Goal: Transaction & Acquisition: Purchase product/service

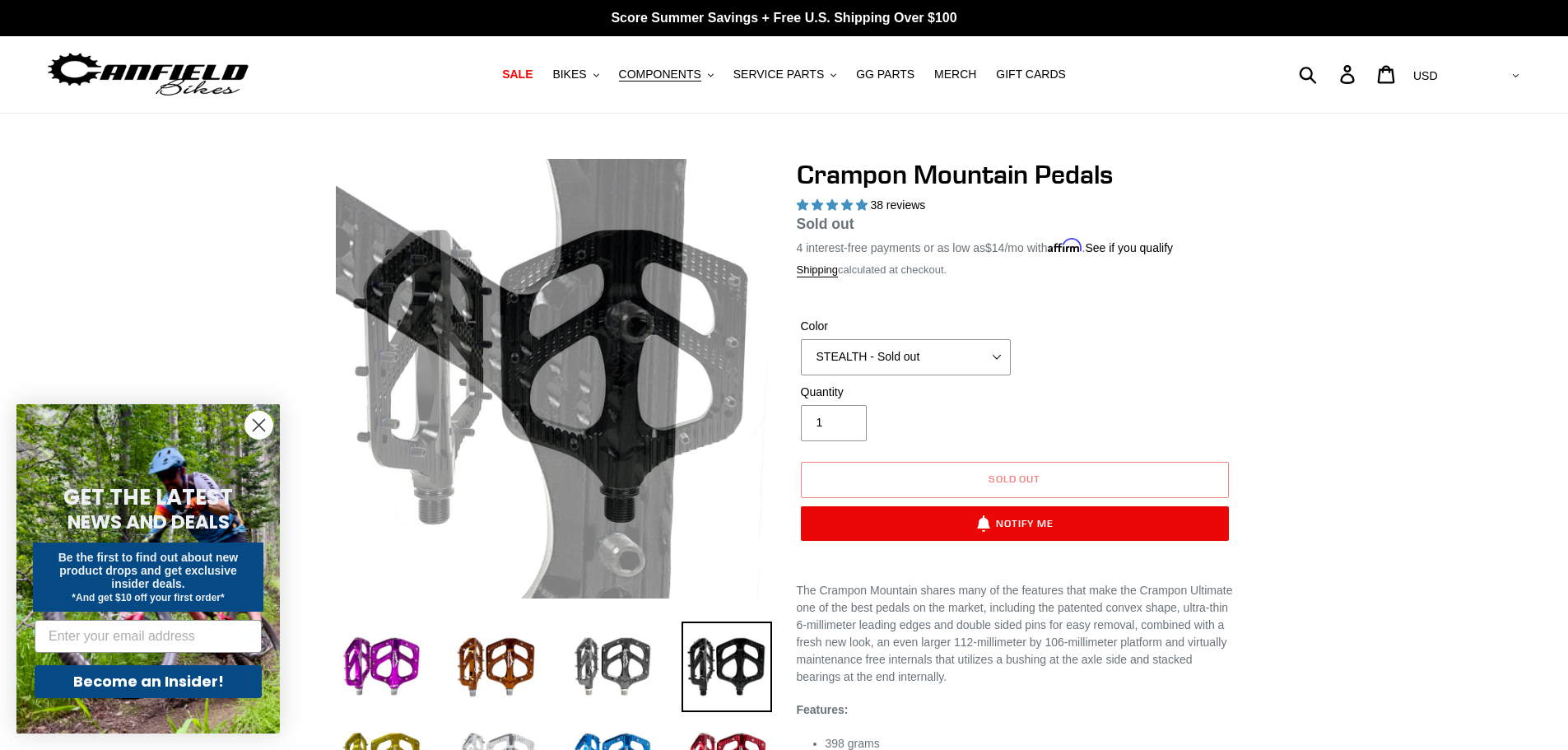
select select "highest-rating"
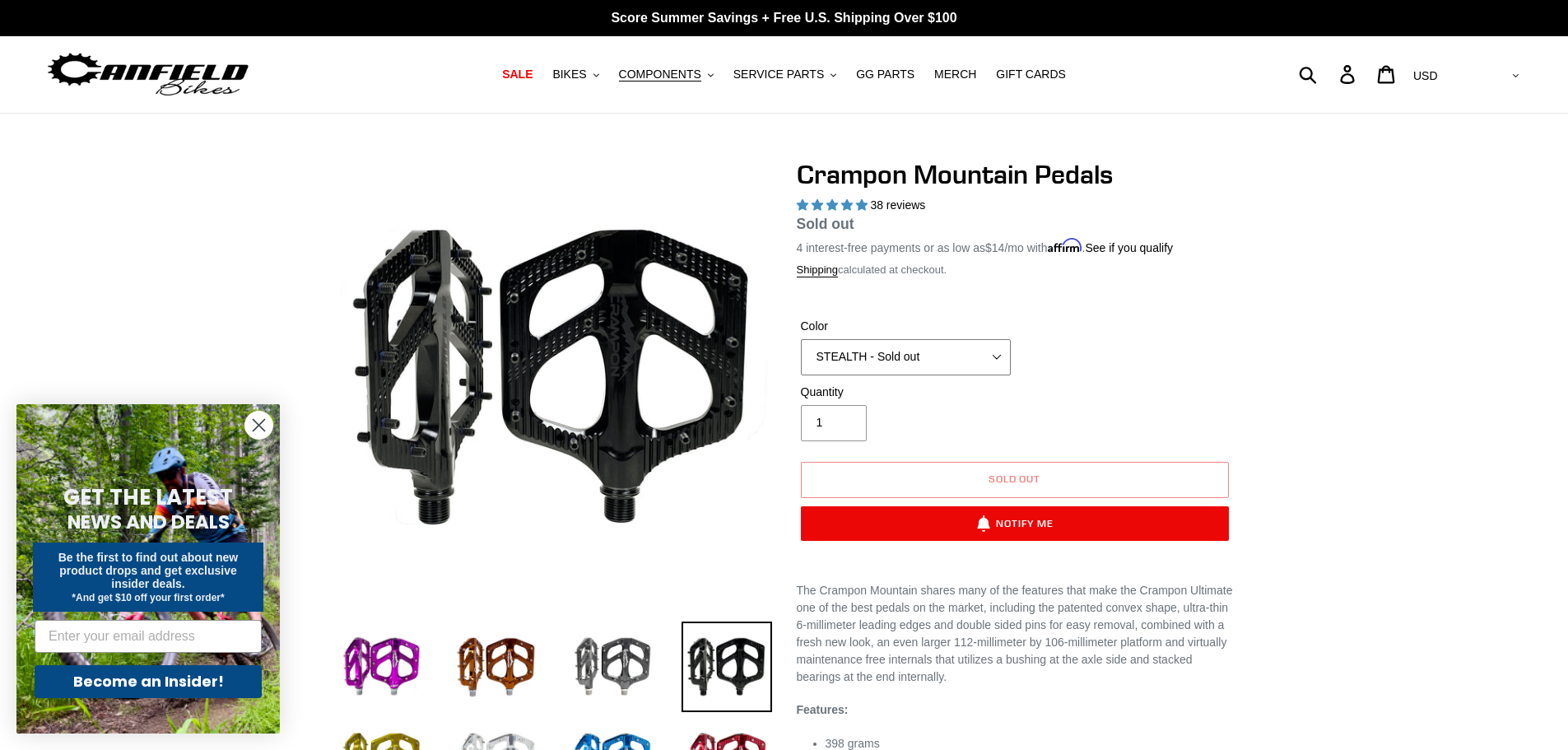
drag, startPoint x: 901, startPoint y: 357, endPoint x: 891, endPoint y: 356, distance: 10.0
click at [901, 357] on select "GRAY BLACK STEALTH - Sold out POLISHED RED BLUE [GEOGRAPHIC_DATA] ORANGE PNW GR…" at bounding box center [906, 357] width 210 height 36
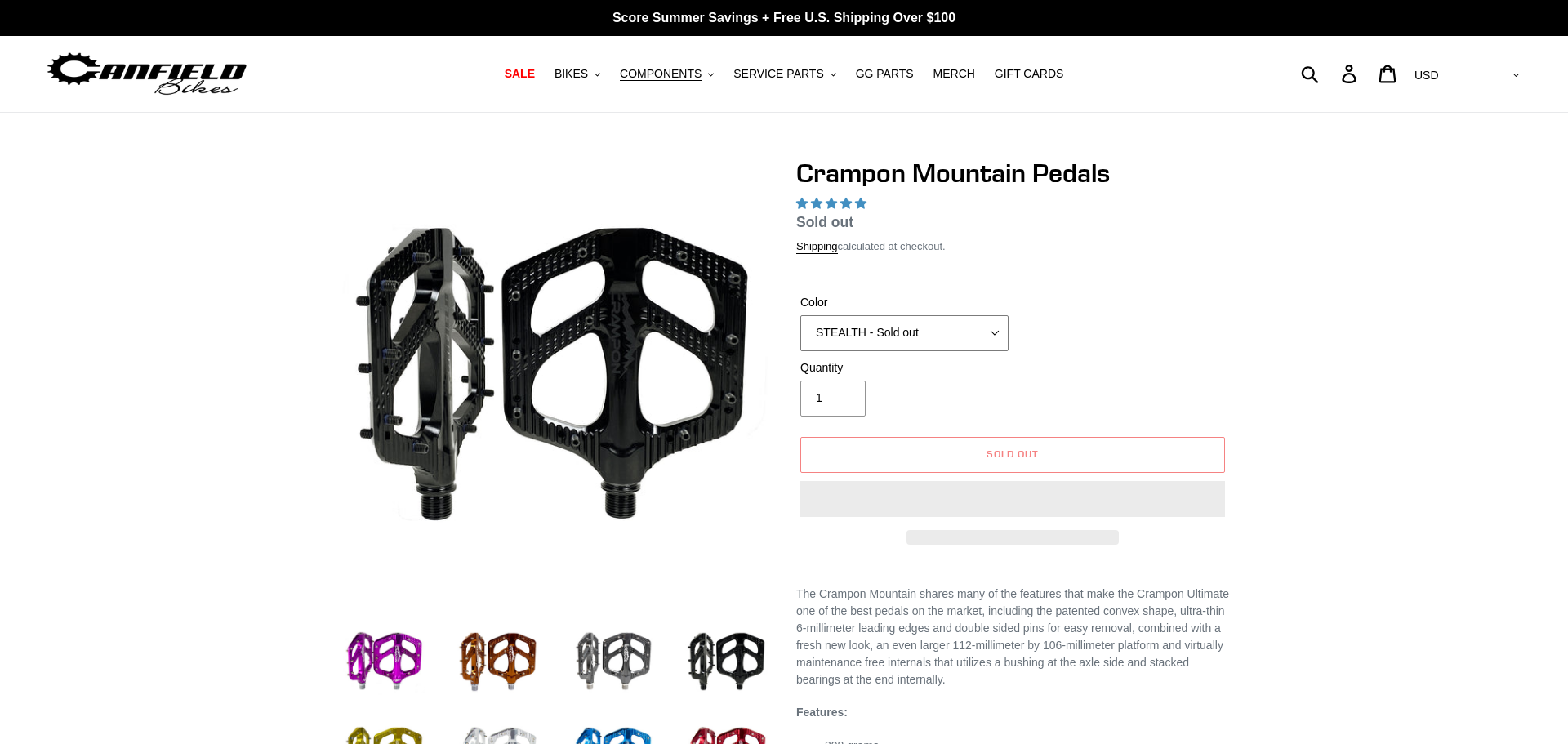
click at [851, 341] on select "GRAY BLACK STEALTH - Sold out POLISHED RED BLUE [GEOGRAPHIC_DATA] ORANGE PNW GR…" at bounding box center [904, 333] width 208 height 36
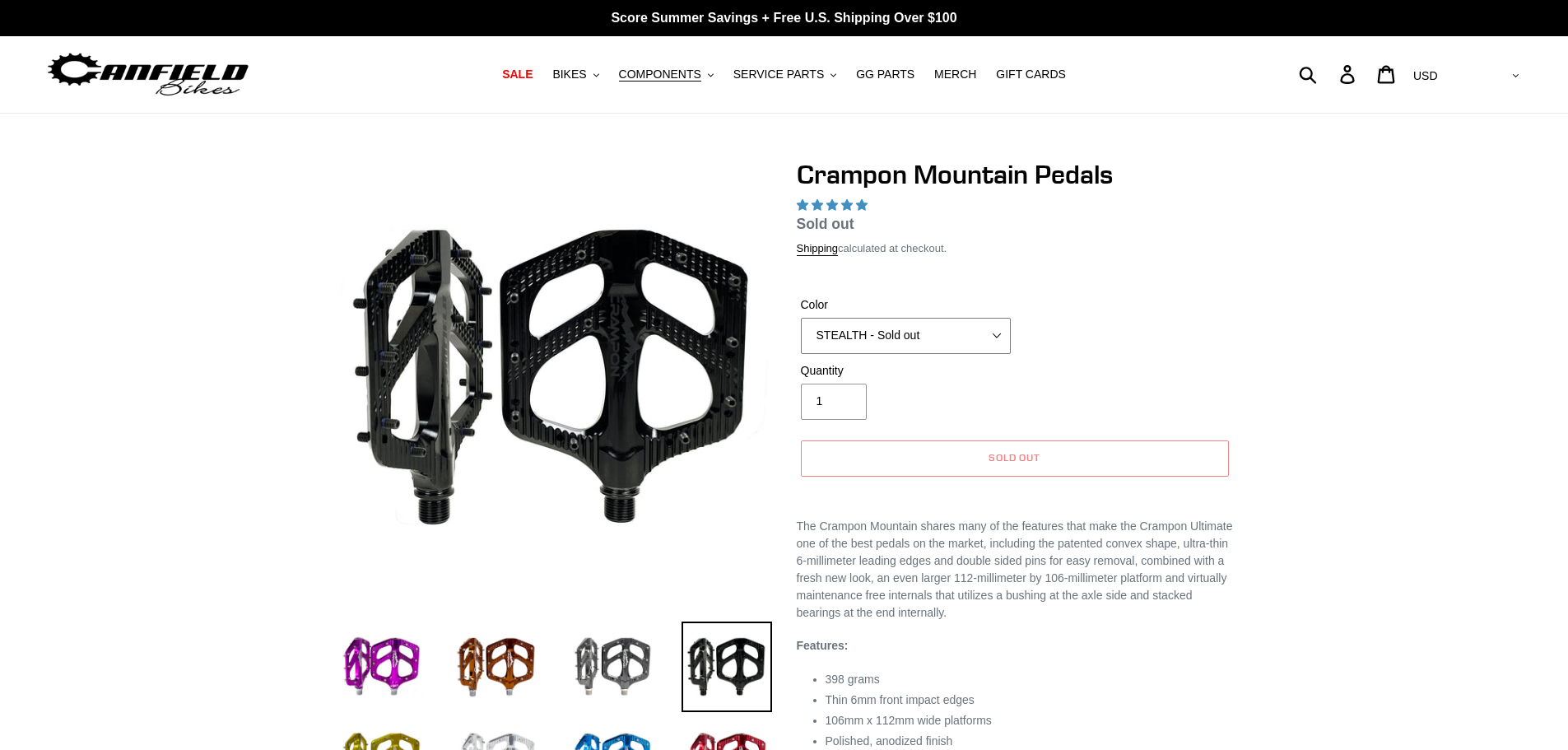
select select "highest-rating"
